Goal: Task Accomplishment & Management: Manage account settings

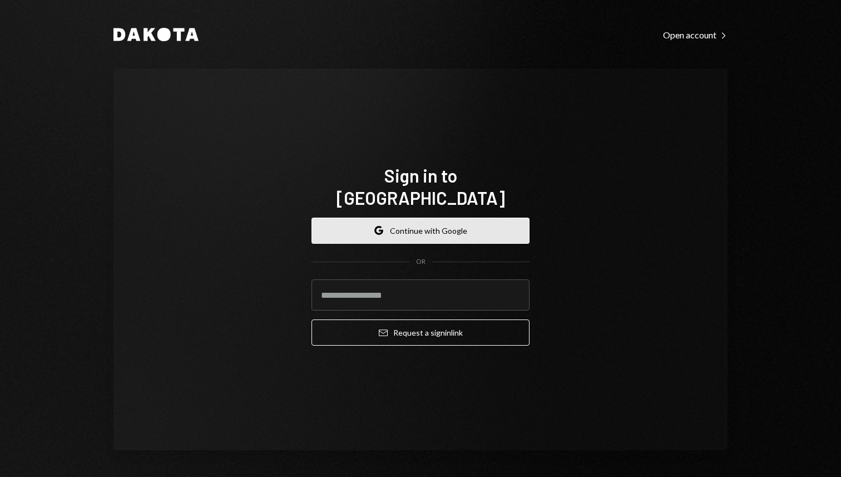
click at [459, 217] on button "Google Continue with Google" at bounding box center [420, 230] width 218 height 26
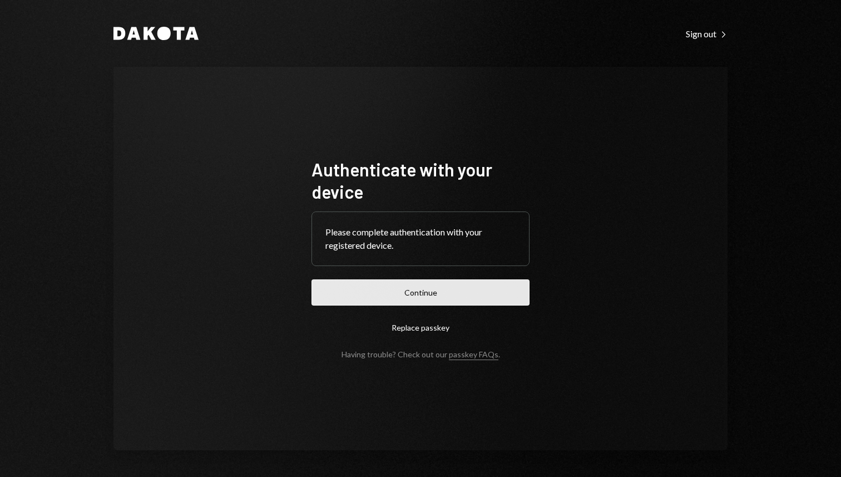
click at [469, 288] on button "Continue" at bounding box center [420, 292] width 218 height 26
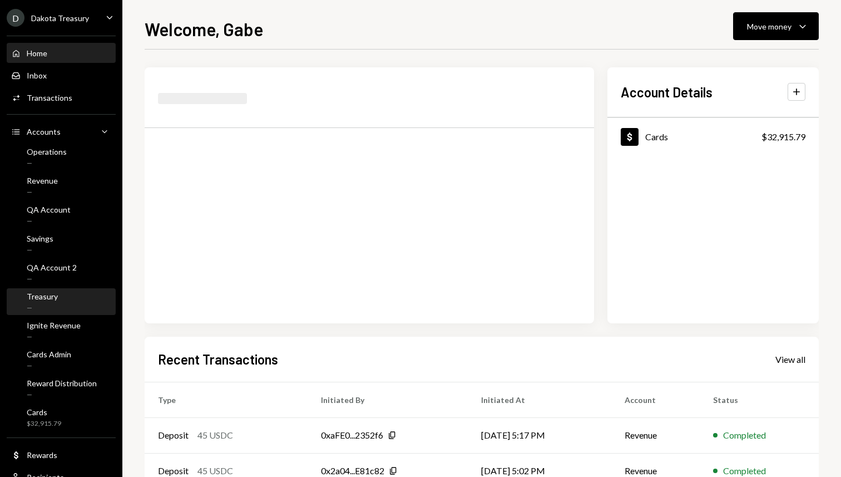
scroll to position [34, 0]
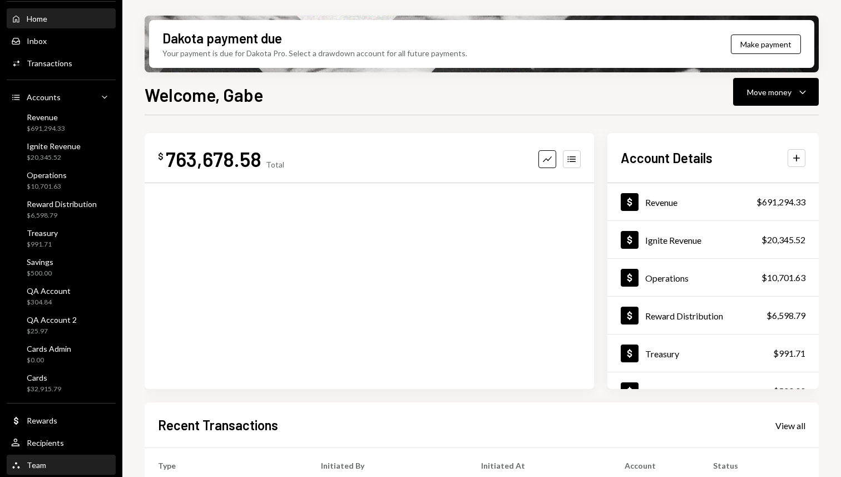
click at [47, 464] on div "Team Team" at bounding box center [61, 465] width 100 height 10
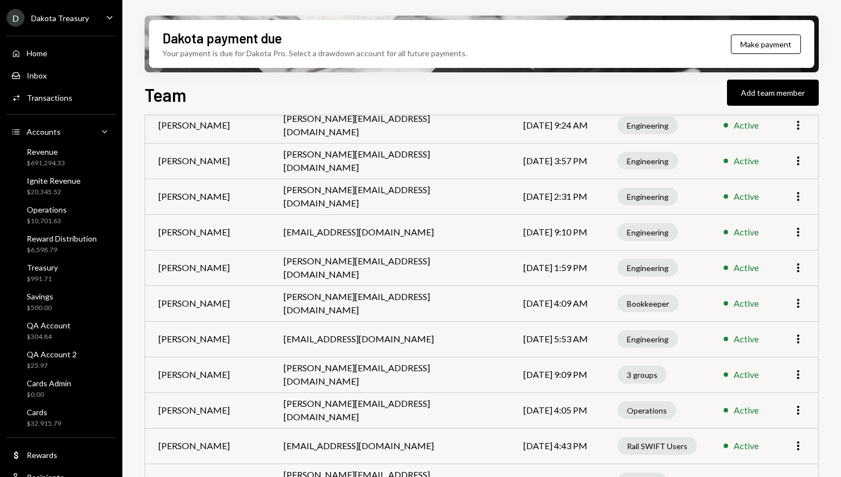
scroll to position [760, 0]
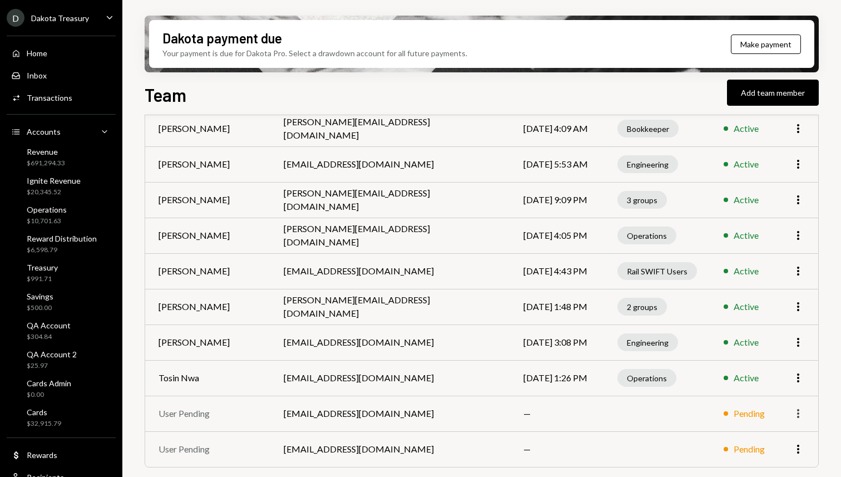
click at [799, 412] on icon "More" at bounding box center [797, 413] width 13 height 13
